Goal: Transaction & Acquisition: Purchase product/service

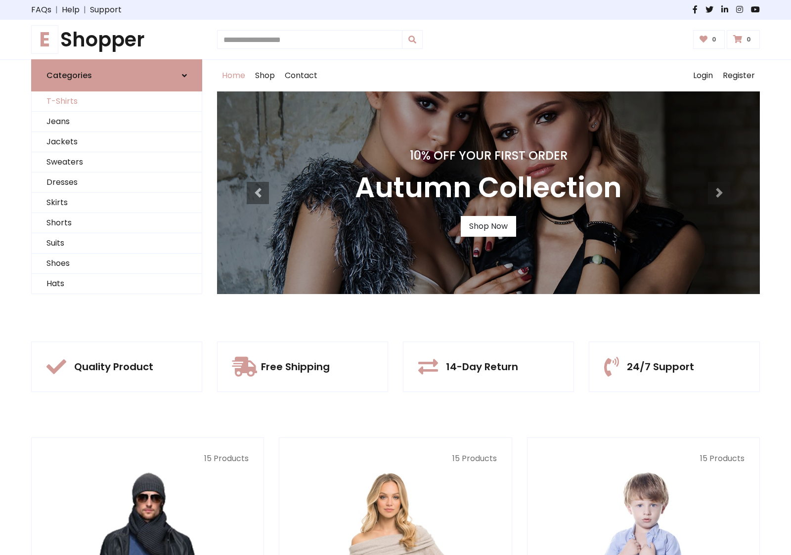
click at [117, 101] on link "T-Shirts" at bounding box center [117, 101] width 170 height 20
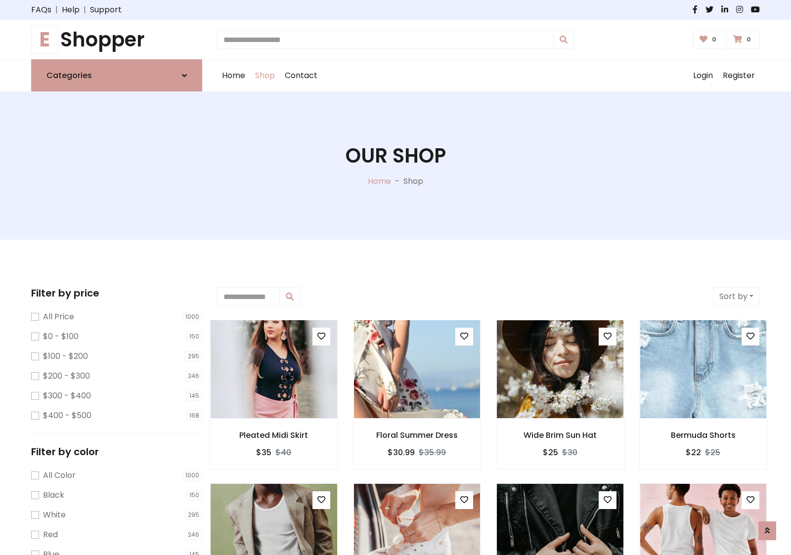
scroll to position [18, 0]
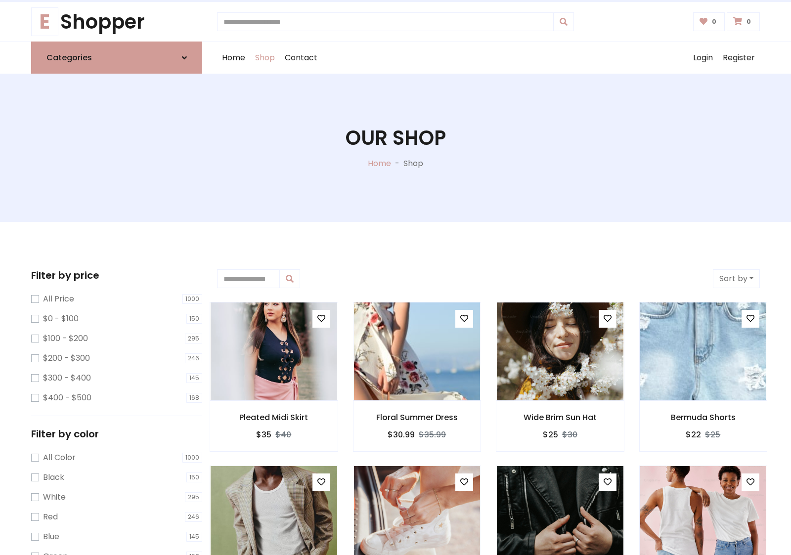
click at [396, 148] on h1 "Our Shop" at bounding box center [396, 138] width 100 height 24
click at [489, 58] on div "Home Shop Contact Log out Login Register" at bounding box center [488, 58] width 543 height 32
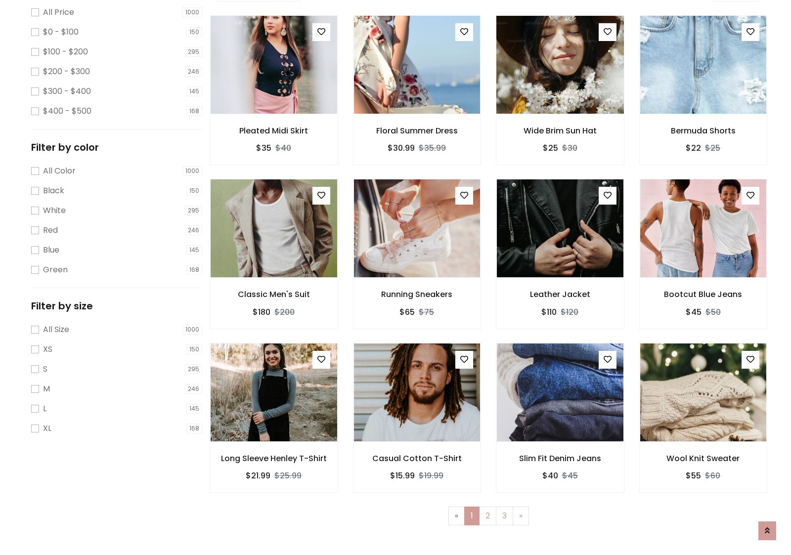
click at [560, 99] on img at bounding box center [560, 64] width 152 height 237
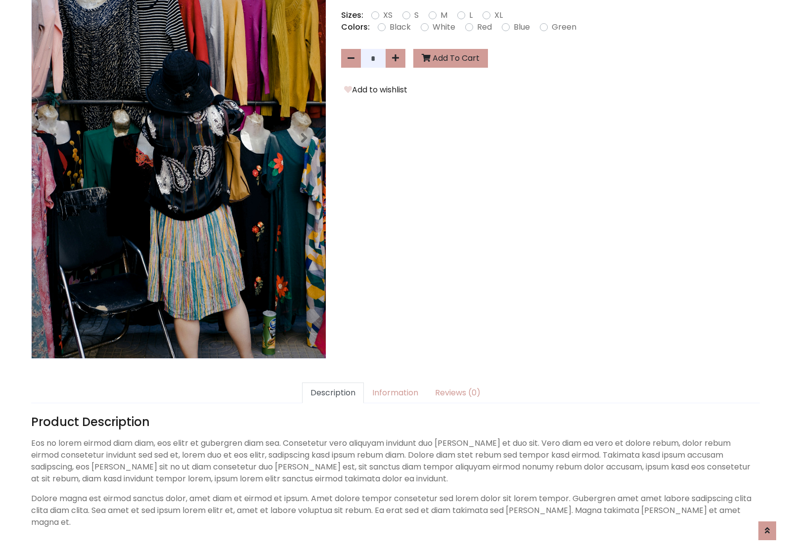
scroll to position [242, 0]
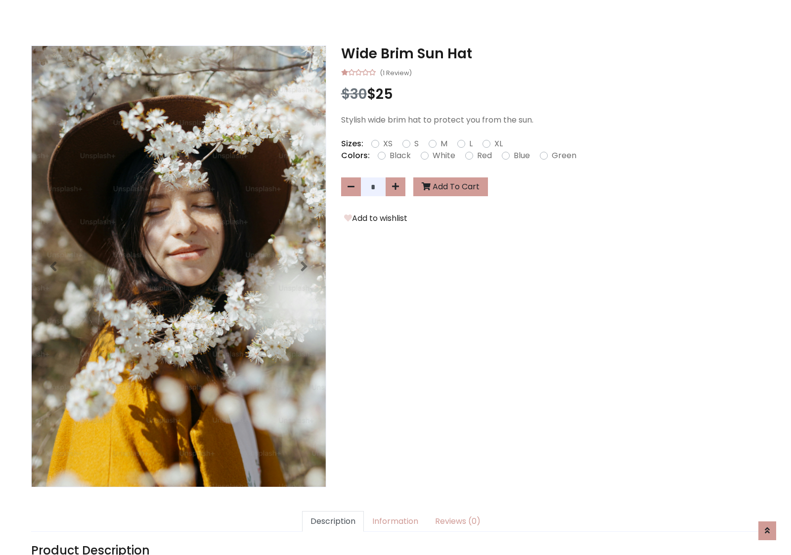
click at [550, 53] on h3 "Wide Brim Sun Hat" at bounding box center [550, 53] width 419 height 17
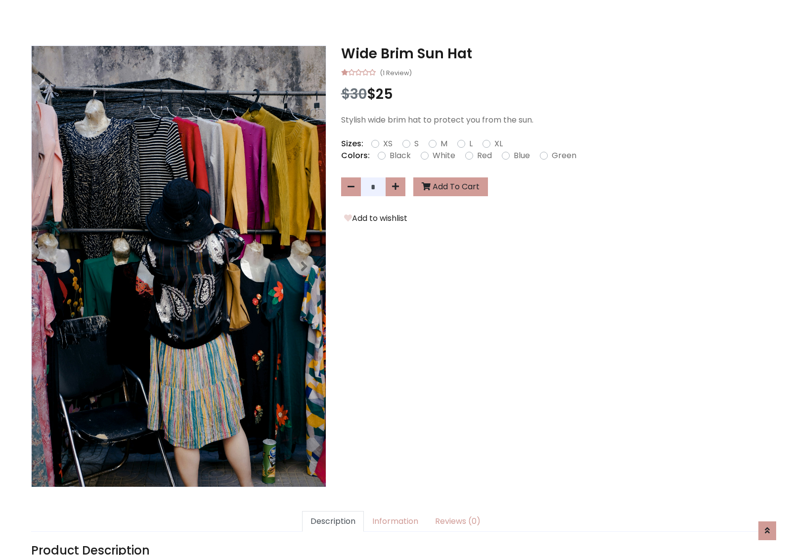
click at [550, 53] on h3 "Wide Brim Sun Hat" at bounding box center [550, 53] width 419 height 17
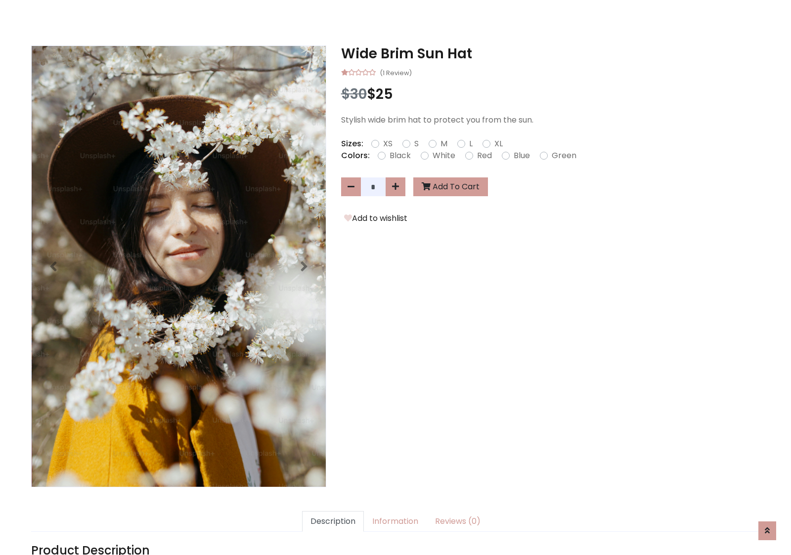
click at [550, 53] on h3 "Wide Brim Sun Hat" at bounding box center [550, 53] width 419 height 17
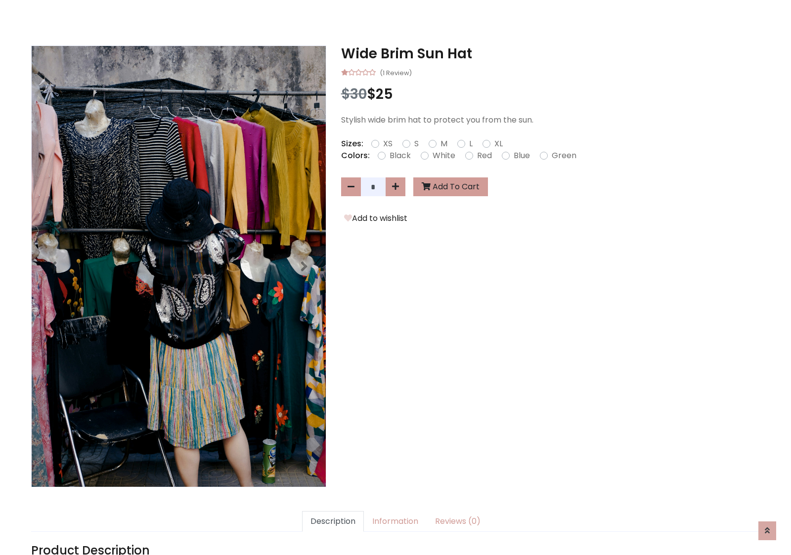
scroll to position [0, 0]
